Goal: Transaction & Acquisition: Purchase product/service

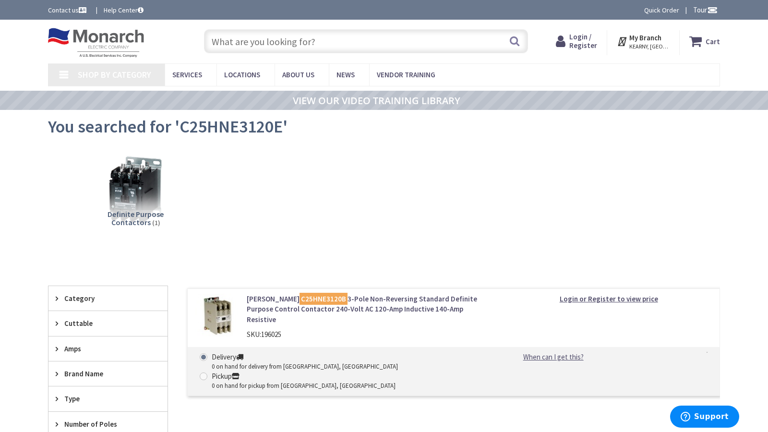
type input "Madison Square Park Reflecting Pool, 4-28 Madison Square N, New York, NY 10010,…"
